Goal: Task Accomplishment & Management: Complete application form

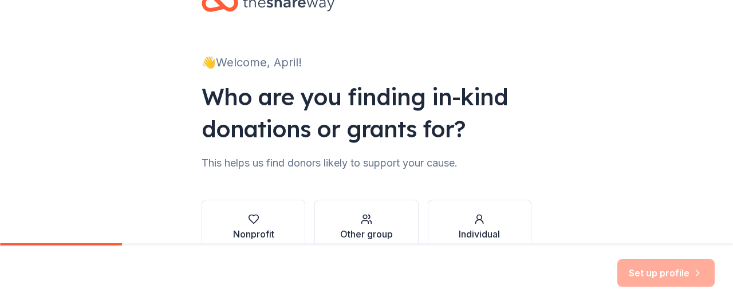
scroll to position [105, 0]
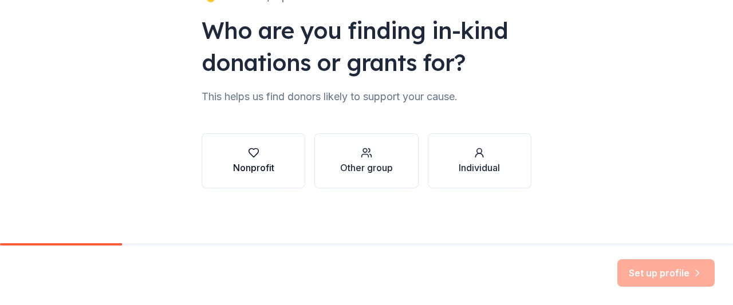
click at [260, 148] on div "button" at bounding box center [253, 152] width 41 height 11
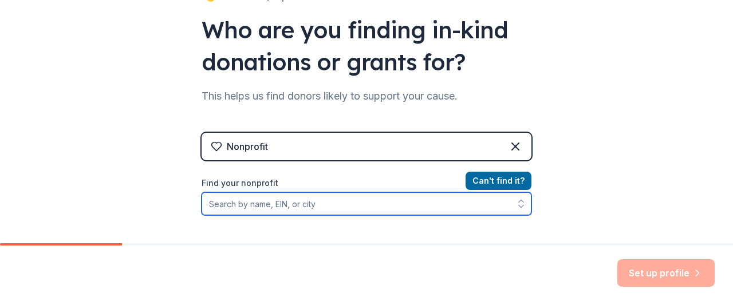
click at [457, 207] on input "Find your nonprofit" at bounding box center [366, 203] width 330 height 23
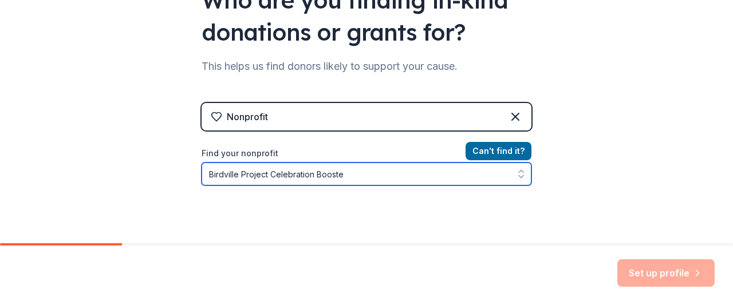
type input "Birdville Project Celebration Booster"
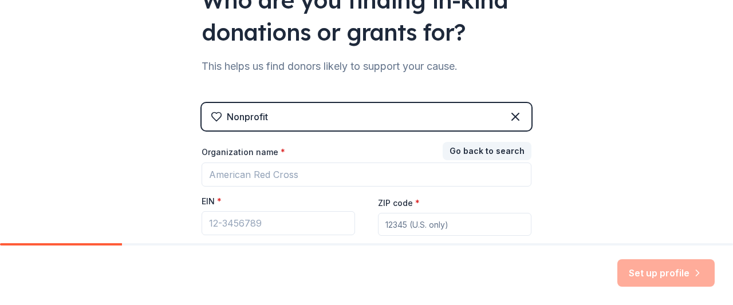
click at [649, 202] on div "👋 Welcome, April! Who are you finding in-kind donations or grants for? This hel…" at bounding box center [366, 100] width 733 height 471
click at [453, 189] on div "Organization name * EIN * ZIP code * Don ' t have an EIN? Register under other …" at bounding box center [366, 203] width 330 height 112
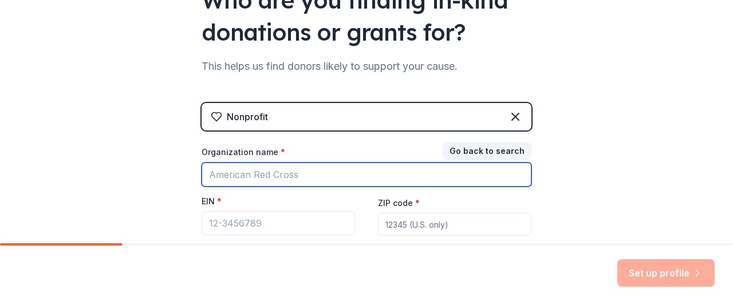
click at [325, 172] on input "Organization name *" at bounding box center [366, 175] width 330 height 24
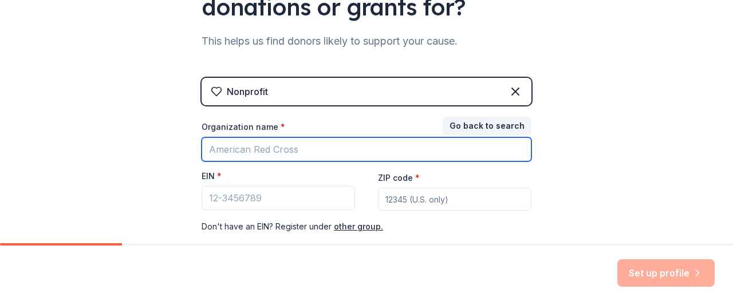
scroll to position [160, 0]
click at [322, 138] on input "Organization name *" at bounding box center [366, 149] width 330 height 24
type input "Birdville Project Celebration Booster"
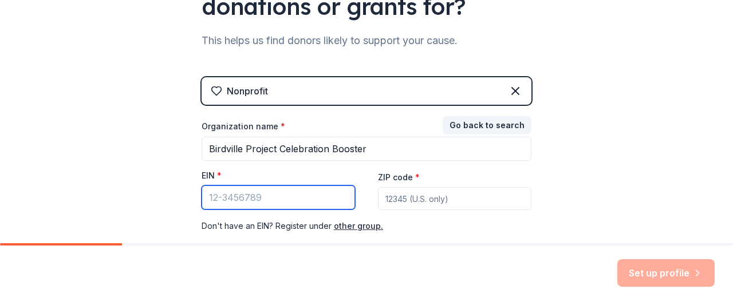
click at [296, 195] on input "EIN *" at bounding box center [277, 197] width 153 height 24
type input "[US_EMPLOYER_IDENTIFICATION_NUMBER]"
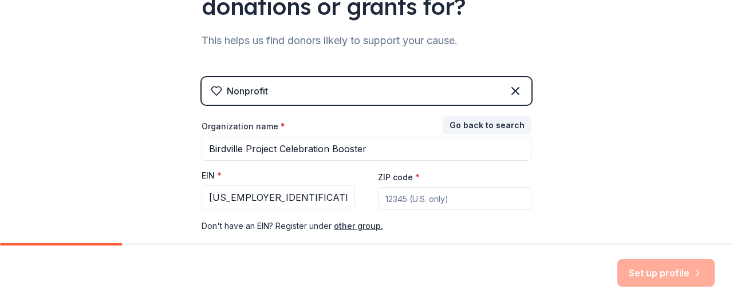
click at [410, 195] on input "ZIP code *" at bounding box center [454, 198] width 153 height 23
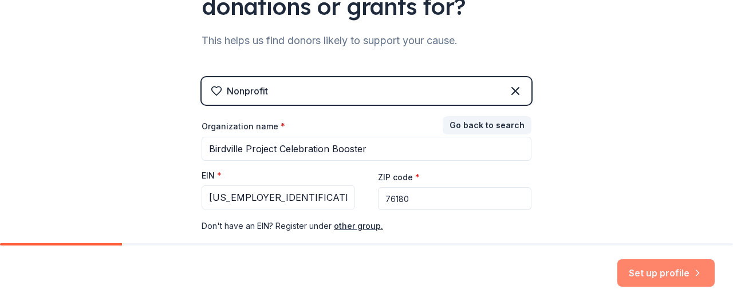
type input "76180"
click at [650, 268] on button "Set up profile" at bounding box center [665, 272] width 97 height 27
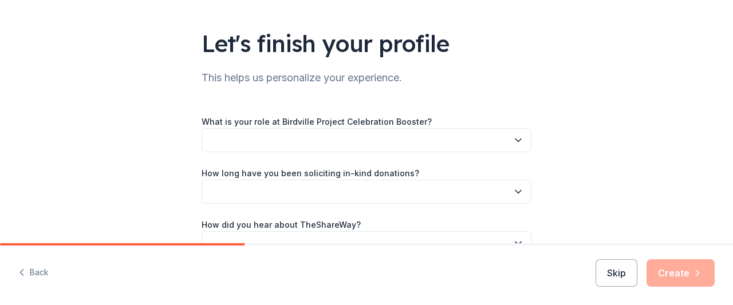
scroll to position [68, 0]
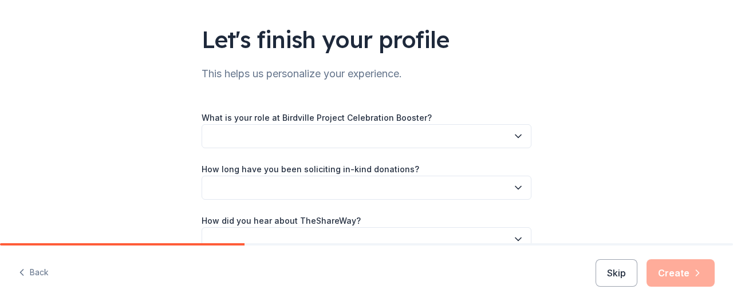
click at [434, 142] on button "button" at bounding box center [366, 136] width 330 height 24
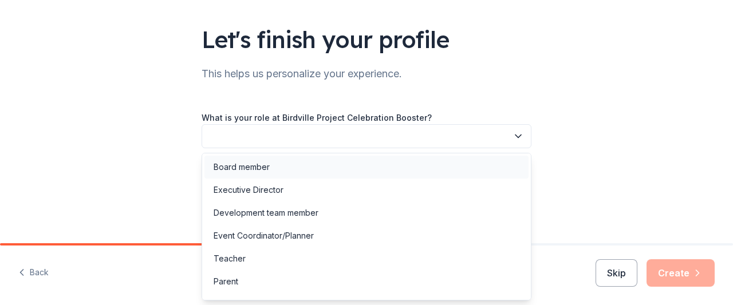
click at [257, 160] on div "Board member" at bounding box center [366, 167] width 324 height 23
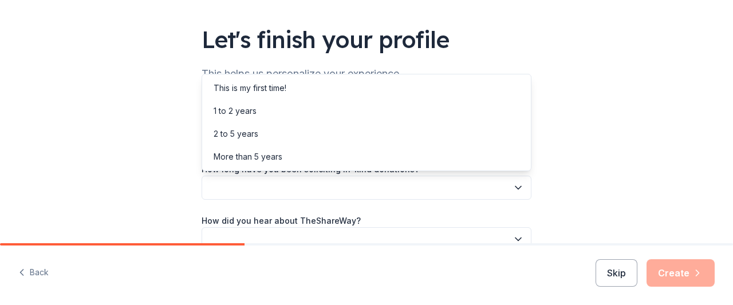
click at [271, 190] on button "button" at bounding box center [366, 188] width 330 height 24
click at [283, 90] on div "This is my first time!" at bounding box center [250, 88] width 73 height 14
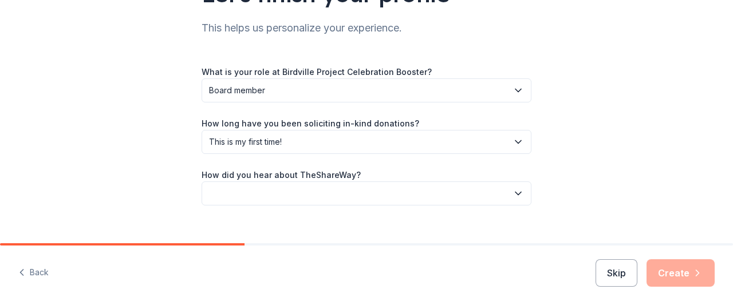
scroll to position [117, 0]
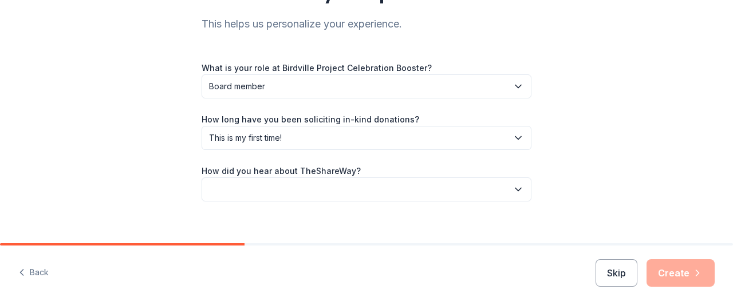
click at [310, 184] on button "button" at bounding box center [366, 189] width 330 height 24
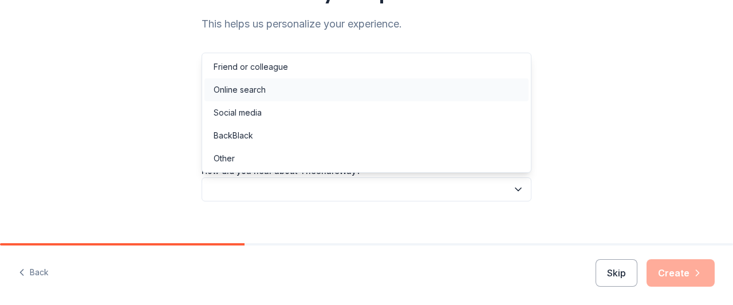
click at [275, 96] on div "Online search" at bounding box center [366, 89] width 324 height 23
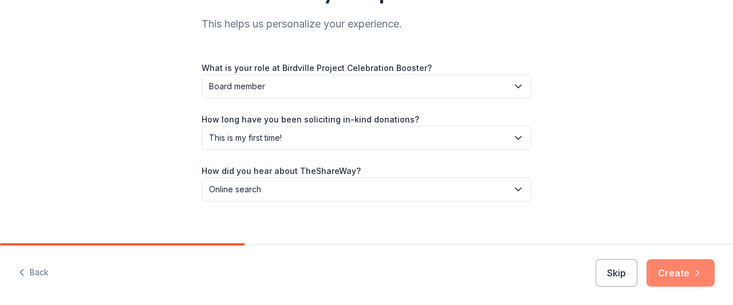
click at [696, 267] on button "Create" at bounding box center [680, 272] width 68 height 27
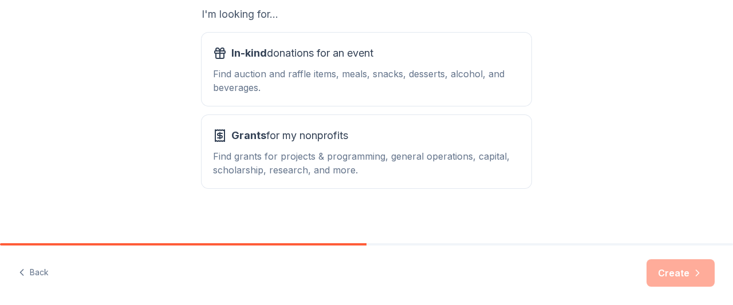
scroll to position [219, 0]
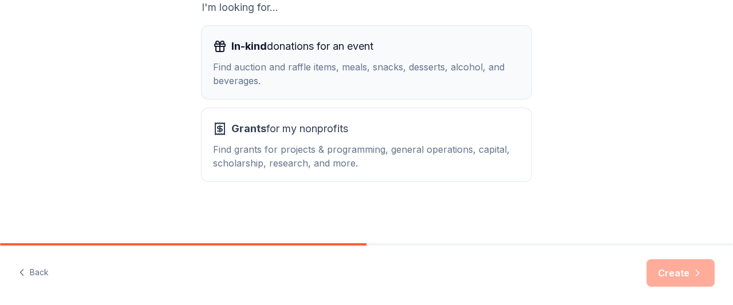
click at [397, 73] on div "Find auction and raffle items, meals, snacks, desserts, alcohol, and beverages." at bounding box center [366, 73] width 307 height 27
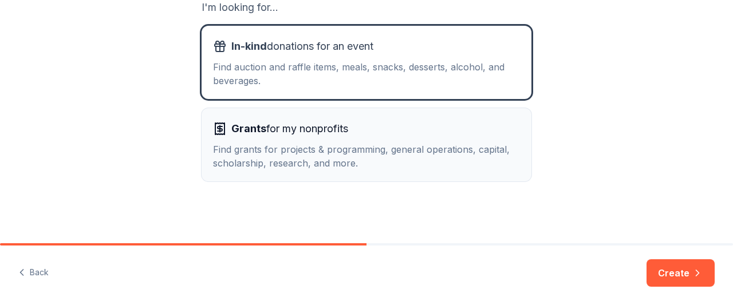
click at [403, 141] on div "Grants for my nonprofits Find grants for projects & programming, general operat…" at bounding box center [366, 145] width 307 height 50
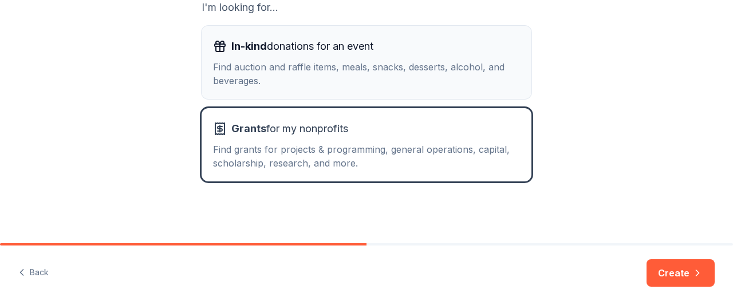
click at [412, 78] on div "Find auction and raffle items, meals, snacks, desserts, alcohol, and beverages." at bounding box center [366, 73] width 307 height 27
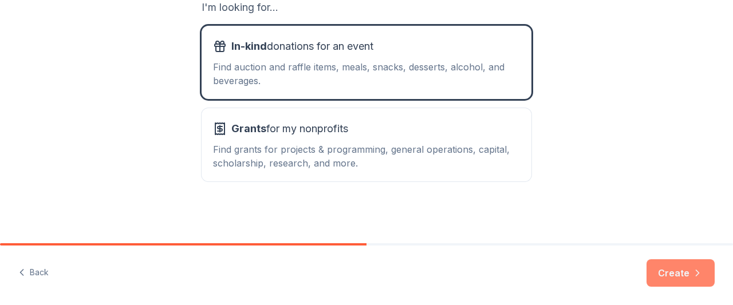
click at [685, 273] on button "Create" at bounding box center [680, 272] width 68 height 27
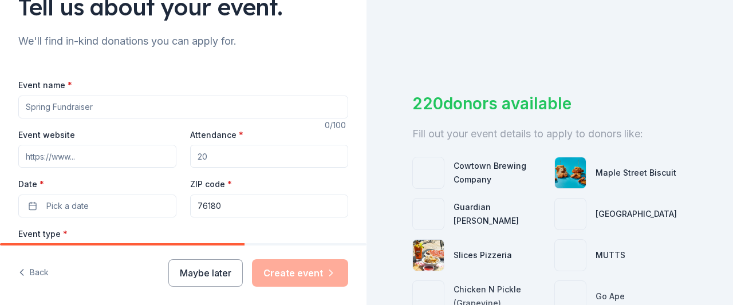
scroll to position [102, 0]
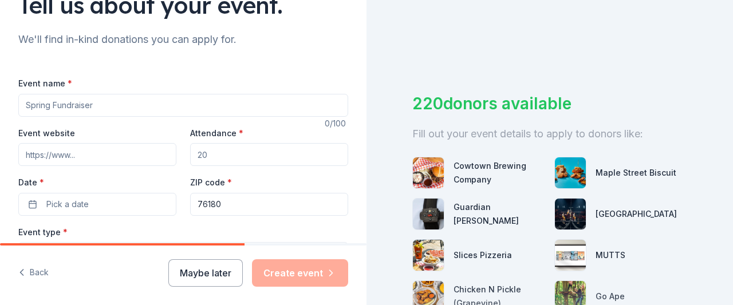
click at [160, 96] on input "Event name *" at bounding box center [183, 105] width 330 height 23
type input "Project Celebrtation"
click at [62, 149] on input "Event website" at bounding box center [97, 154] width 158 height 23
paste input "[URL][DOMAIN_NAME]"
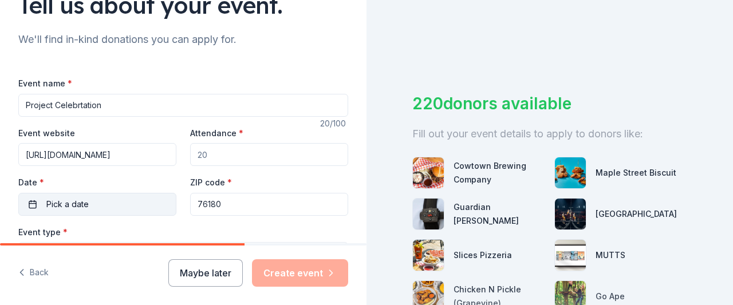
scroll to position [0, 81]
type input "[URL][DOMAIN_NAME]"
click at [212, 157] on input "Attendance *" at bounding box center [269, 154] width 158 height 23
click at [195, 156] on input "Attendance *" at bounding box center [269, 154] width 158 height 23
drag, startPoint x: 221, startPoint y: 155, endPoint x: 214, endPoint y: 155, distance: 7.4
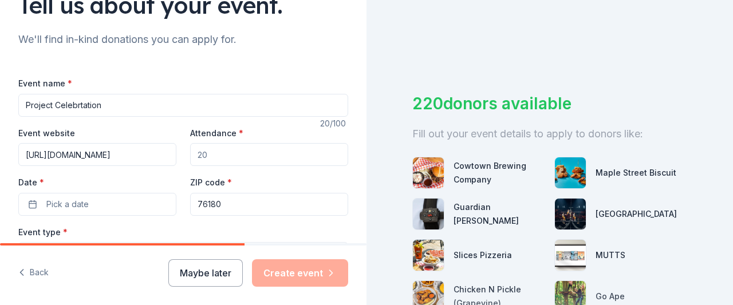
click at [220, 155] on input "Attendance *" at bounding box center [269, 154] width 158 height 23
click at [214, 155] on input "Attendance *" at bounding box center [269, 154] width 158 height 23
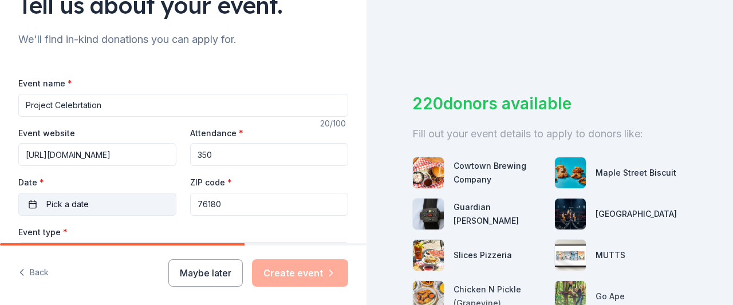
type input "350"
click at [127, 203] on button "Pick a date" at bounding box center [97, 204] width 158 height 23
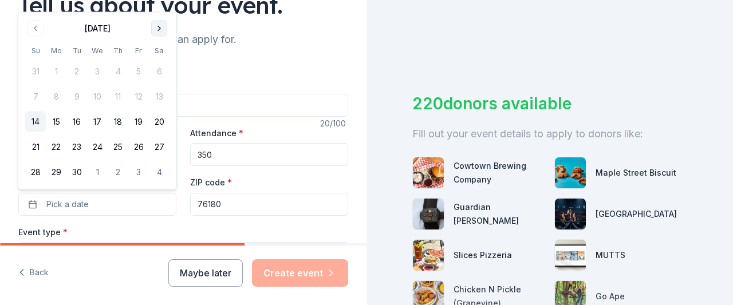
click at [160, 29] on button "Go to next month" at bounding box center [159, 29] width 16 height 16
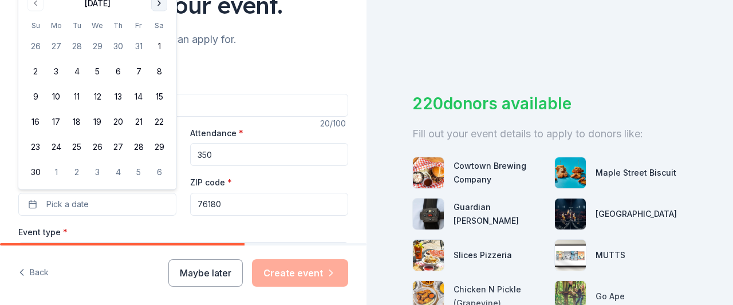
click at [160, 29] on th "Sa" at bounding box center [159, 25] width 21 height 12
click at [161, 6] on button "Go to next month" at bounding box center [159, 3] width 16 height 16
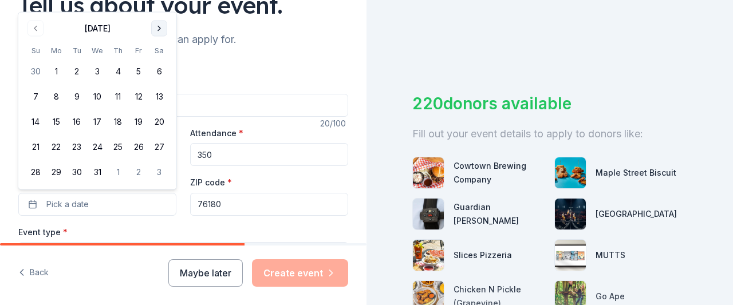
click at [156, 27] on button "Go to next month" at bounding box center [159, 29] width 16 height 16
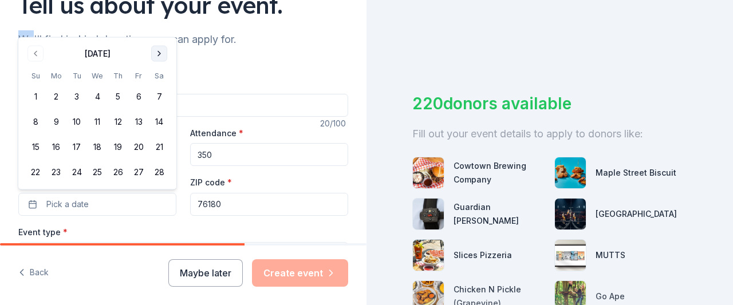
click at [156, 27] on div "Tell us about your event. We'll find in-kind donations you can apply for. Event…" at bounding box center [183, 279] width 366 height 762
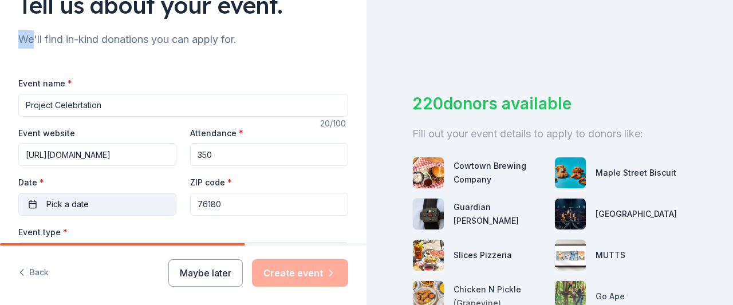
click at [150, 201] on button "Pick a date" at bounding box center [97, 204] width 158 height 23
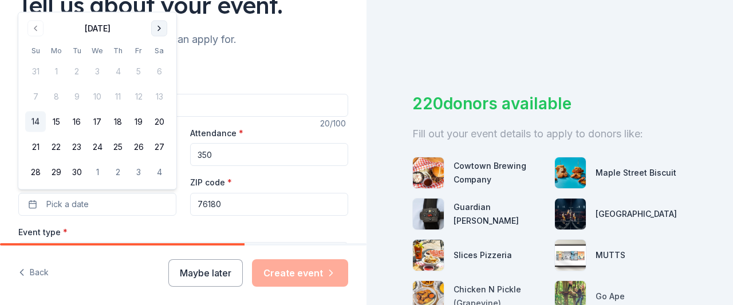
click at [158, 30] on button "Go to next month" at bounding box center [159, 29] width 16 height 16
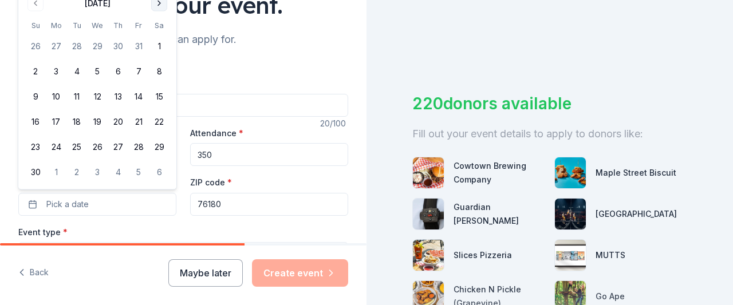
click at [158, 7] on button "Go to next month" at bounding box center [159, 3] width 16 height 16
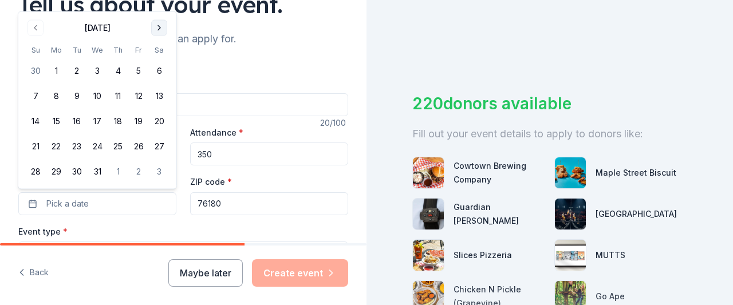
scroll to position [104, 0]
click at [159, 27] on button "Go to next month" at bounding box center [159, 27] width 16 height 16
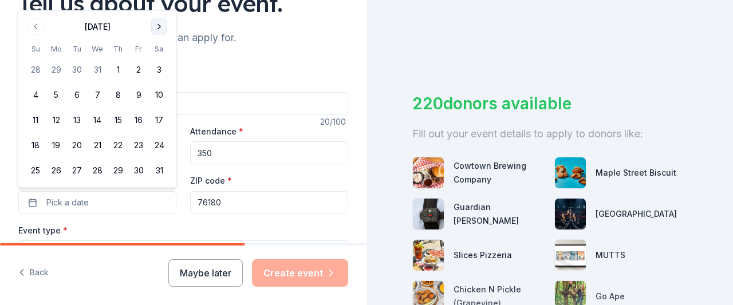
click at [159, 25] on button "Go to next month" at bounding box center [159, 27] width 16 height 16
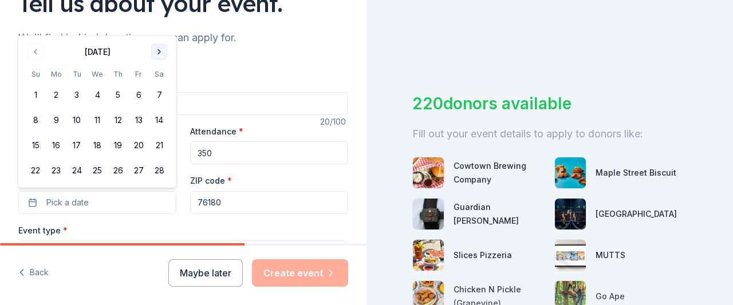
click at [160, 52] on button "Go to next month" at bounding box center [159, 52] width 16 height 16
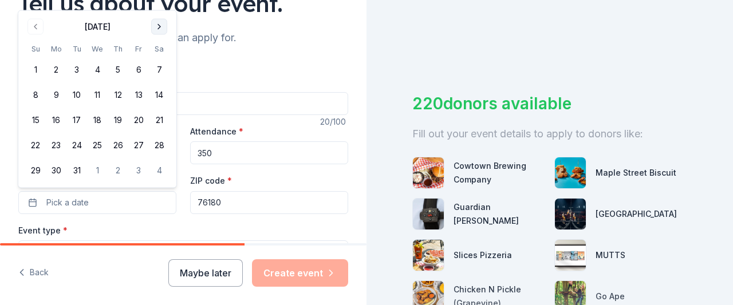
click at [160, 31] on button "Go to next month" at bounding box center [159, 27] width 16 height 16
click at [160, 29] on button "Go to next month" at bounding box center [159, 27] width 16 height 16
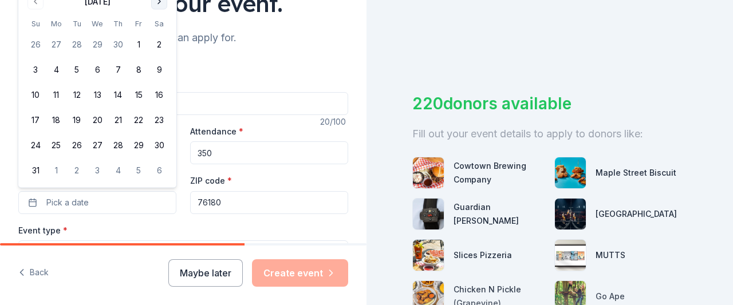
click at [157, 6] on button "Go to next month" at bounding box center [159, 2] width 16 height 16
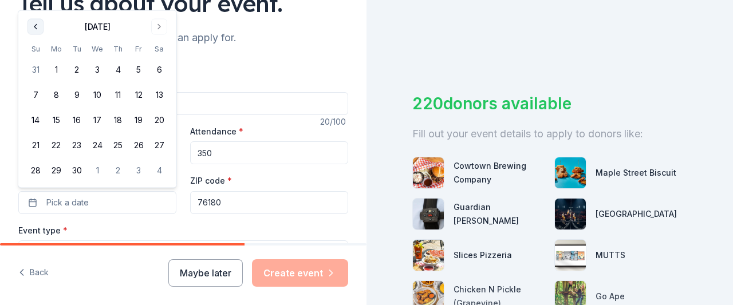
click at [37, 29] on button "Go to previous month" at bounding box center [35, 27] width 16 height 16
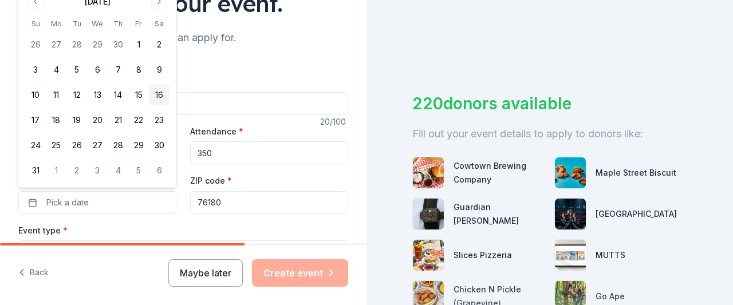
click at [160, 97] on button "16" at bounding box center [159, 95] width 21 height 21
click at [154, 94] on button "16" at bounding box center [159, 95] width 21 height 21
click at [307, 79] on div "Event name * Project Celebrtation" at bounding box center [183, 94] width 330 height 41
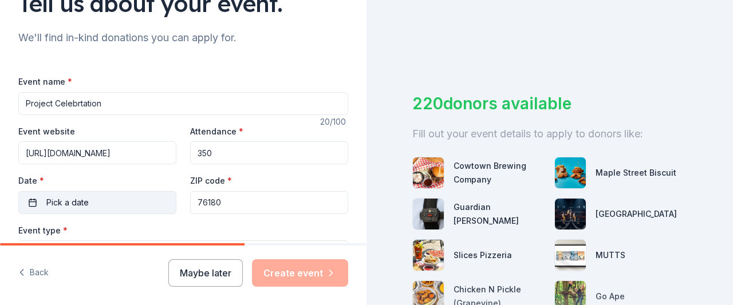
click at [131, 204] on button "Pick a date" at bounding box center [97, 202] width 158 height 23
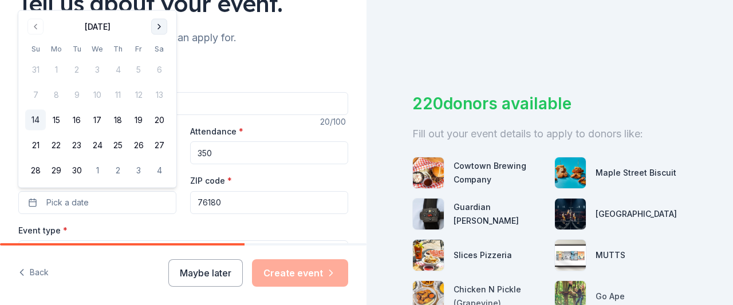
click at [159, 27] on button "Go to next month" at bounding box center [159, 27] width 16 height 16
click at [159, 43] on th "Sa" at bounding box center [159, 49] width 21 height 12
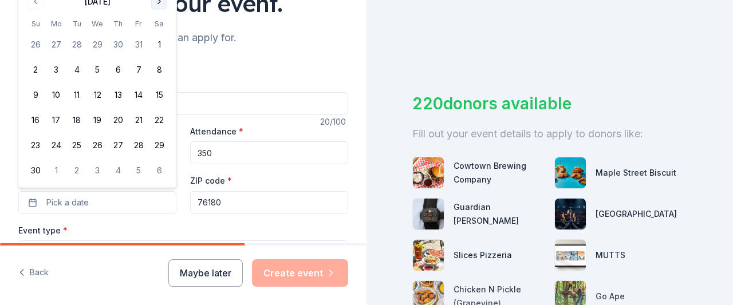
click at [159, 27] on th "Sa" at bounding box center [159, 24] width 21 height 12
click at [161, 6] on button "Go to next month" at bounding box center [159, 2] width 16 height 16
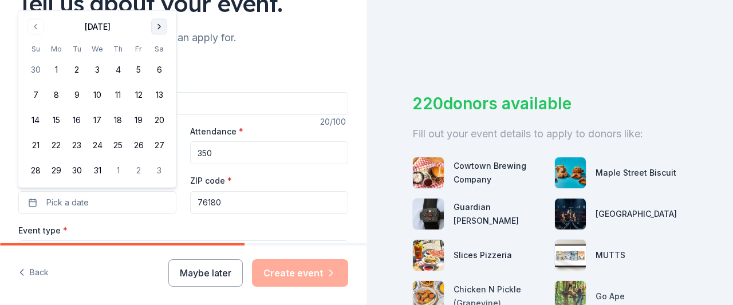
click at [156, 23] on button "Go to next month" at bounding box center [159, 27] width 16 height 16
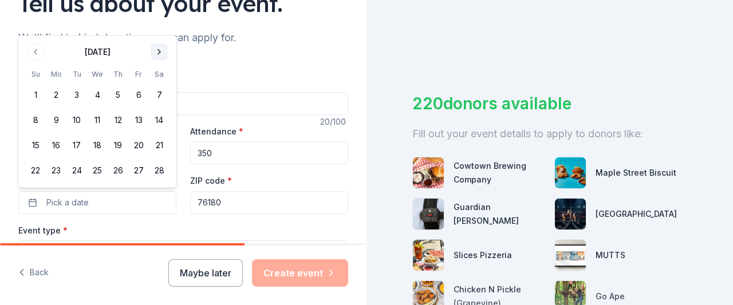
click at [160, 51] on button "Go to next month" at bounding box center [159, 52] width 16 height 16
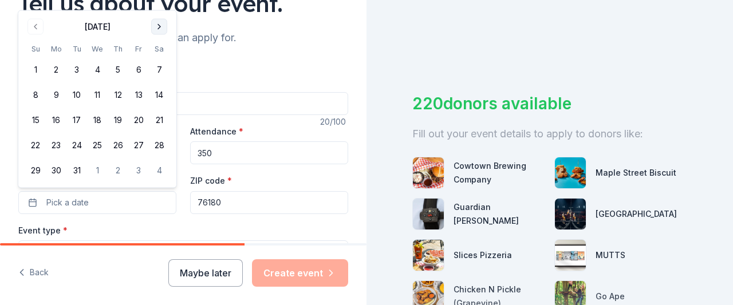
click at [159, 26] on button "Go to next month" at bounding box center [159, 27] width 16 height 16
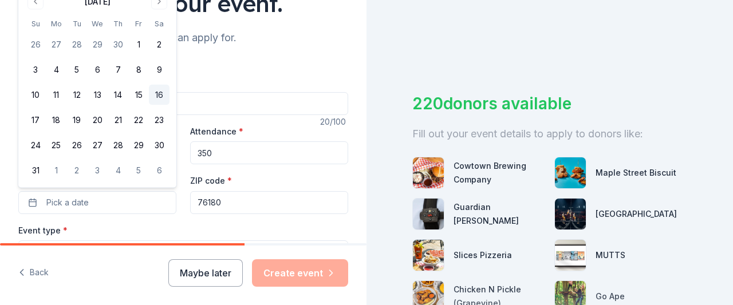
click at [159, 95] on button "16" at bounding box center [159, 95] width 21 height 21
click at [293, 203] on input "76180" at bounding box center [269, 202] width 158 height 23
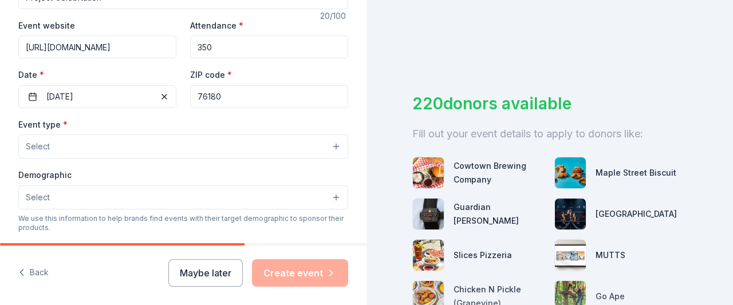
scroll to position [212, 0]
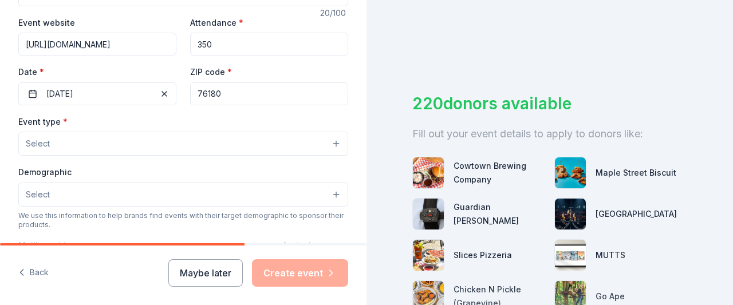
click at [196, 143] on button "Select" at bounding box center [183, 144] width 330 height 24
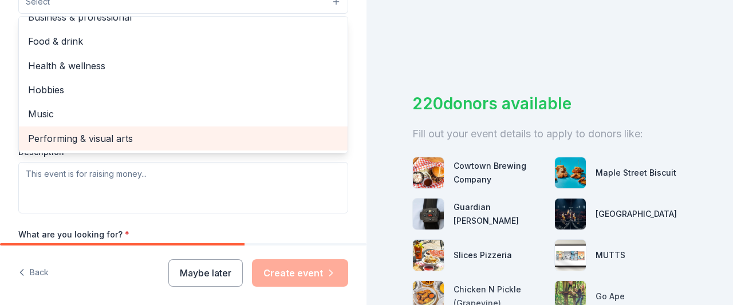
scroll to position [393, 0]
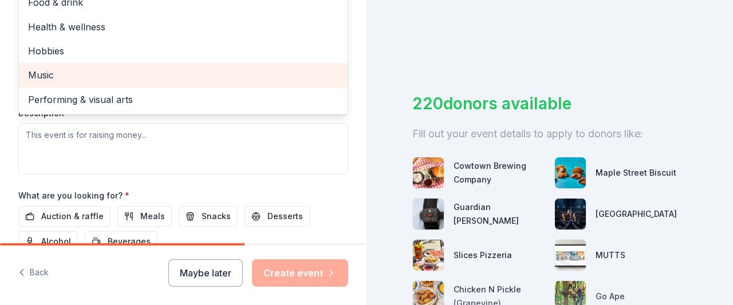
click at [188, 72] on span "Music" at bounding box center [183, 75] width 310 height 15
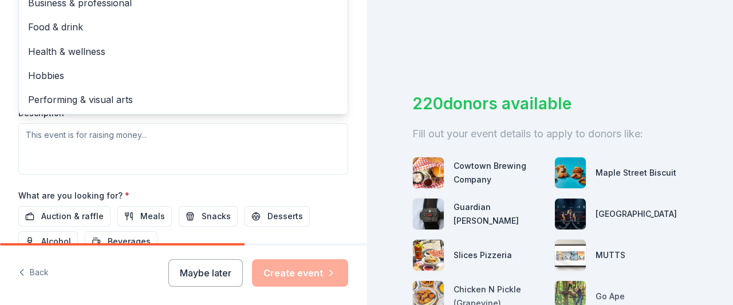
click at [138, 137] on div "Event type * Music Fundraiser Business & professional Food & drink Health & wel…" at bounding box center [183, 53] width 330 height 242
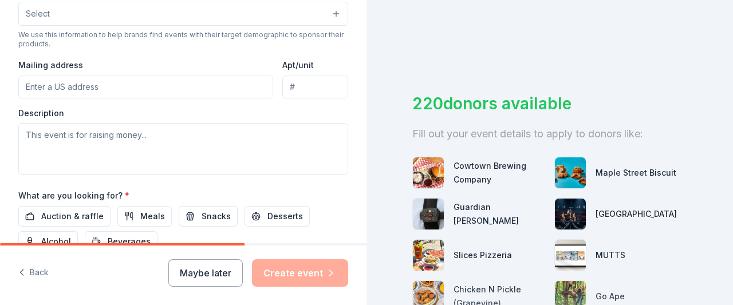
scroll to position [235, 0]
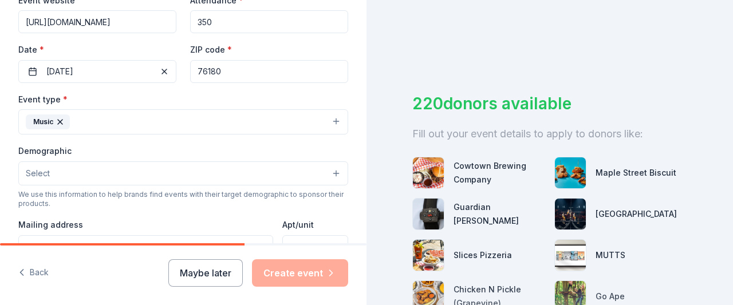
click at [98, 167] on button "Select" at bounding box center [183, 173] width 330 height 24
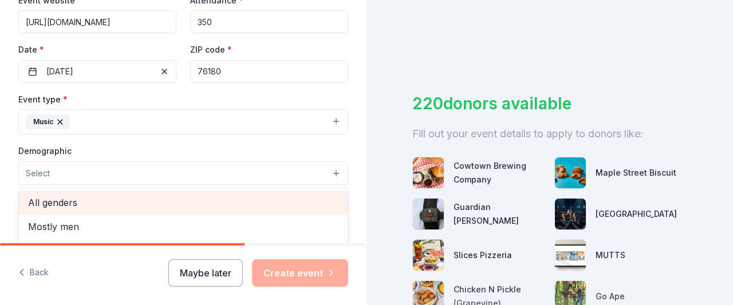
click at [113, 200] on span "All genders" at bounding box center [183, 202] width 310 height 15
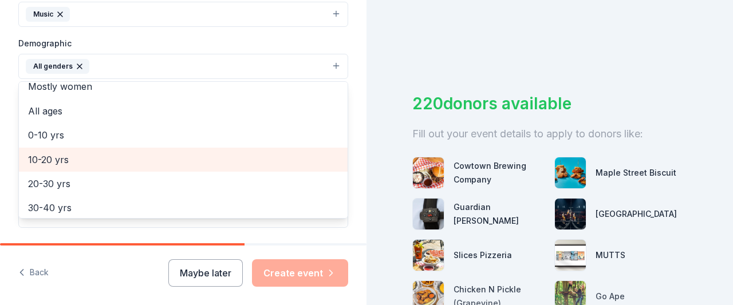
scroll to position [38, 0]
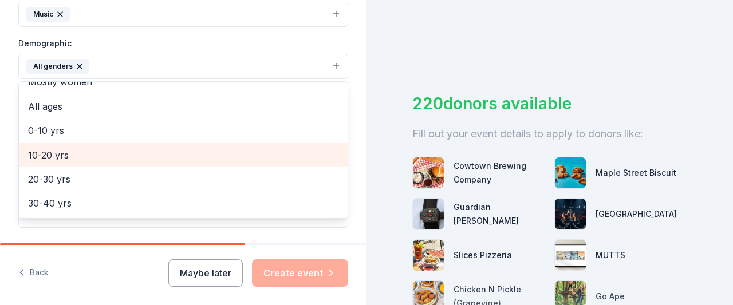
click at [145, 155] on span "10-20 yrs" at bounding box center [183, 155] width 310 height 15
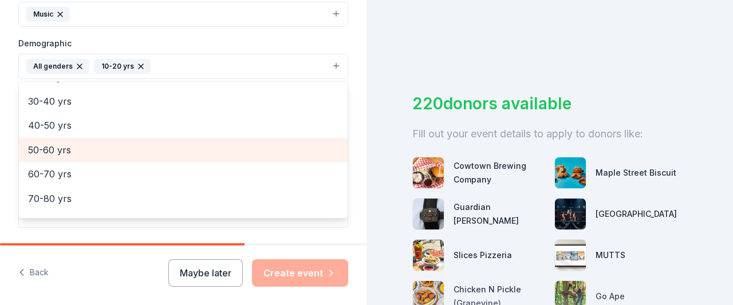
scroll to position [136, 0]
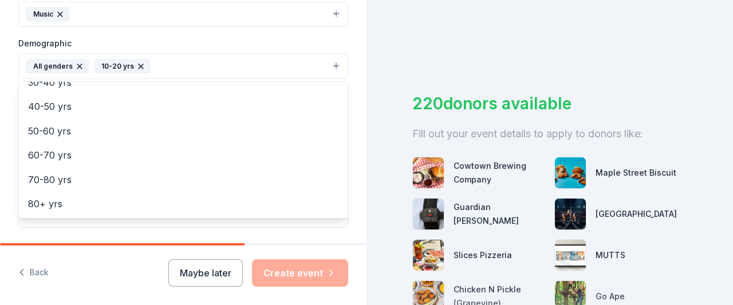
click at [86, 230] on div "Event name * Project Celebrtation 20 /100 Event website [URL][DOMAIN_NAME] Atte…" at bounding box center [183, 101] width 330 height 531
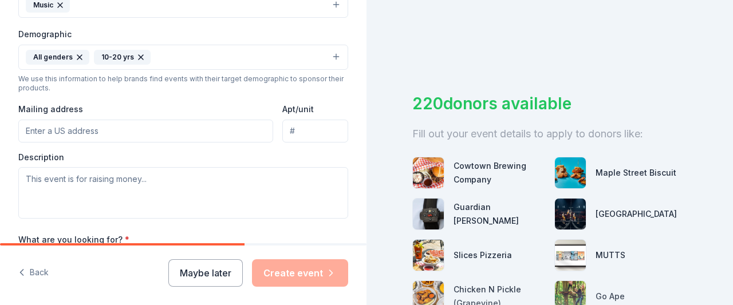
scroll to position [353, 0]
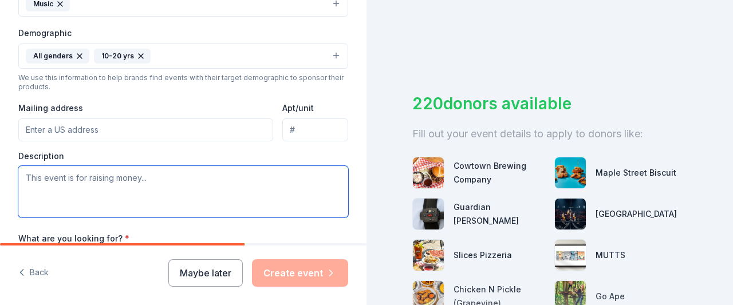
click at [117, 177] on textarea at bounding box center [183, 192] width 330 height 52
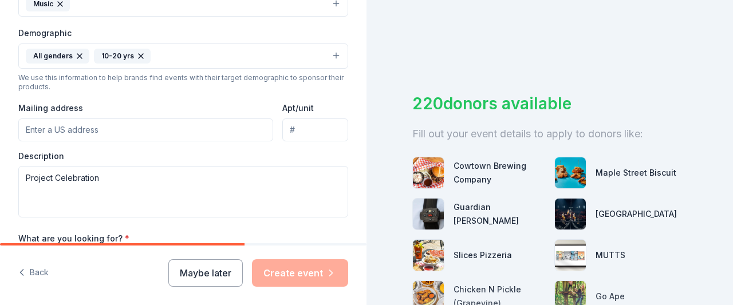
drag, startPoint x: 41, startPoint y: 186, endPoint x: 102, endPoint y: 173, distance: 62.1
drag, startPoint x: 73, startPoint y: 185, endPoint x: 109, endPoint y: 175, distance: 37.5
click at [112, 120] on input "Mailing address" at bounding box center [145, 129] width 255 height 23
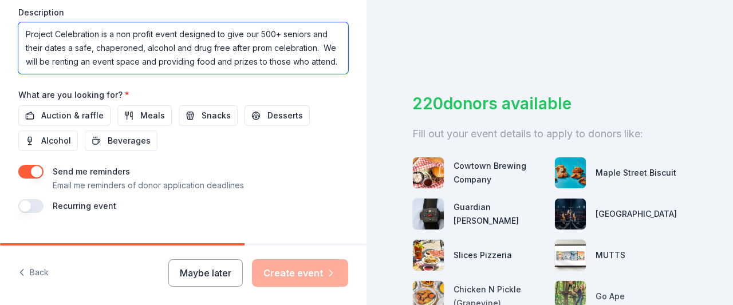
scroll to position [520, 0]
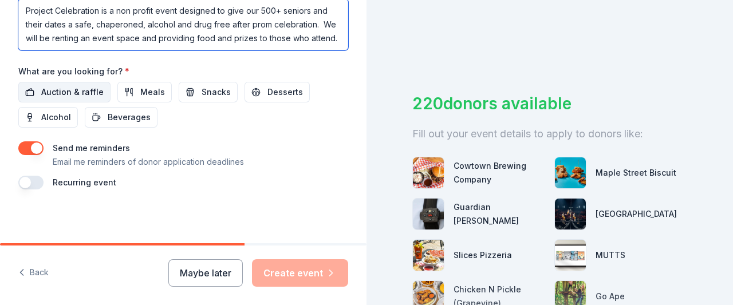
type textarea "Project Celebration is a non profit event designed to give our 500+ seniors and…"
click at [83, 88] on span "Auction & raffle" at bounding box center [72, 92] width 62 height 14
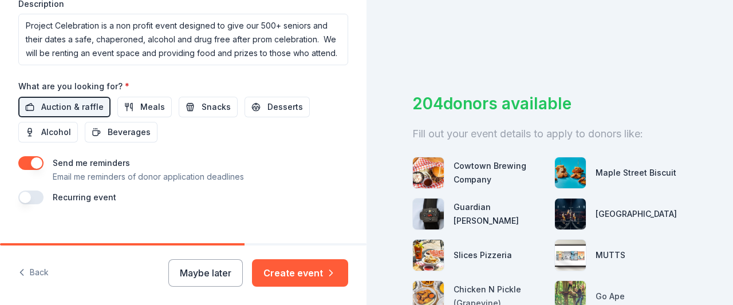
scroll to position [497, 0]
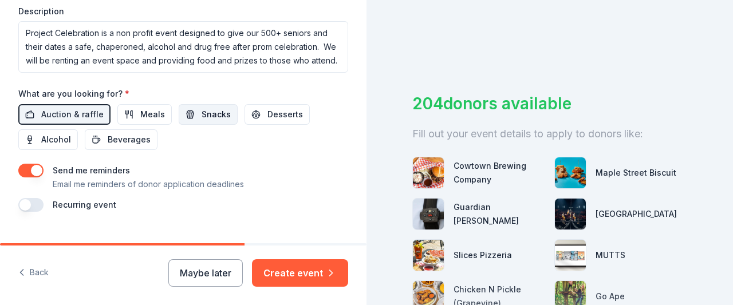
click at [221, 114] on span "Snacks" at bounding box center [215, 115] width 29 height 14
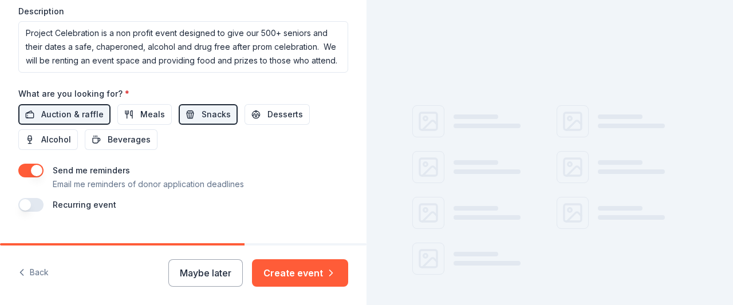
scroll to position [520, 0]
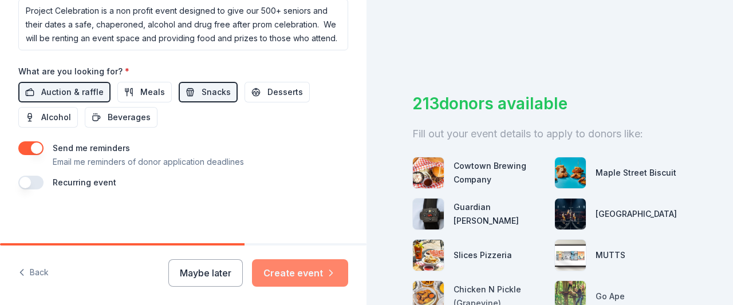
click at [326, 264] on button "Create event" at bounding box center [300, 272] width 96 height 27
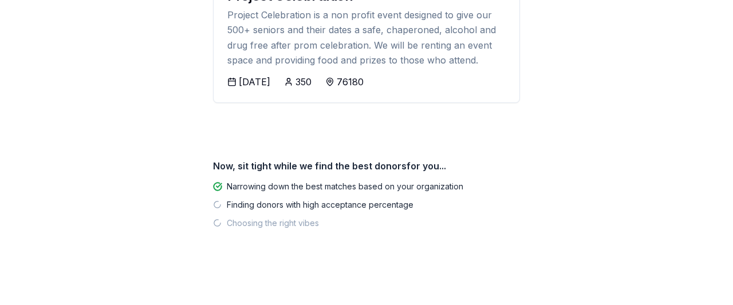
scroll to position [179, 0]
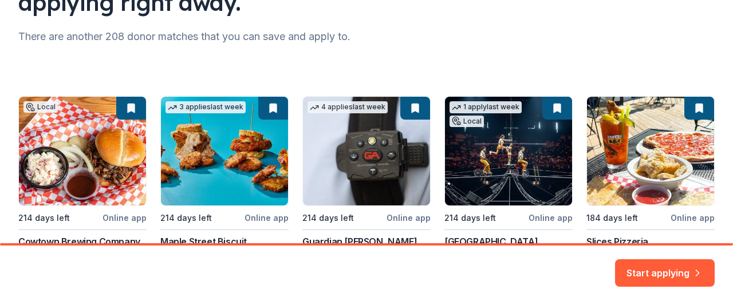
scroll to position [220, 0]
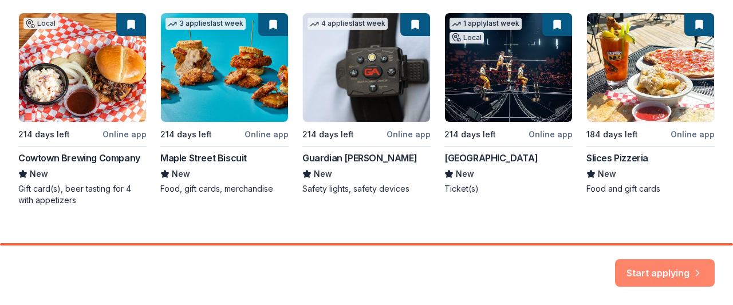
click at [669, 270] on button "Start applying" at bounding box center [665, 269] width 100 height 27
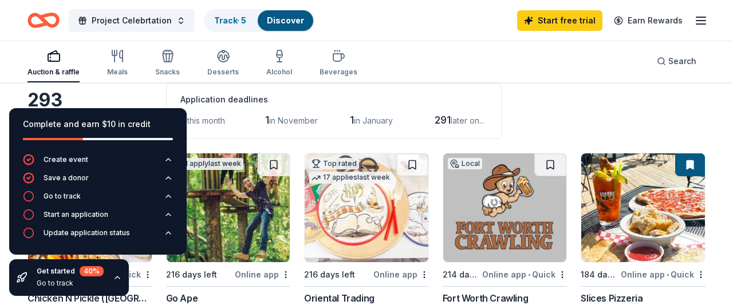
scroll to position [69, 0]
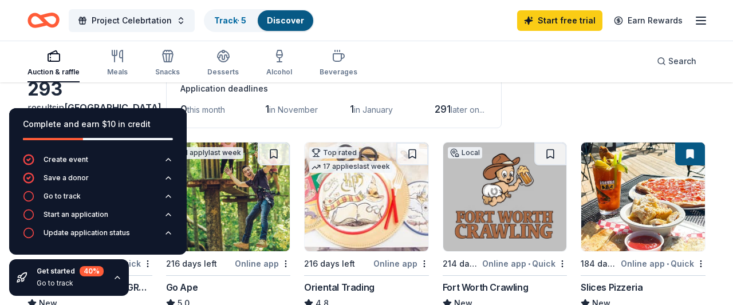
click at [594, 94] on div "293 results in [GEOGRAPHIC_DATA], [GEOGRAPHIC_DATA] Application deadlines 0 thi…" at bounding box center [366, 100] width 678 height 56
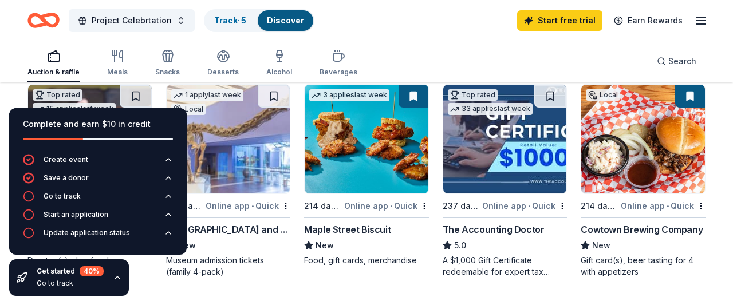
scroll to position [347, 0]
